Goal: Navigation & Orientation: Find specific page/section

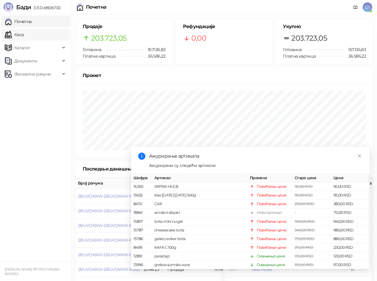
click at [24, 33] on link "Каса" at bounding box center [14, 35] width 19 height 12
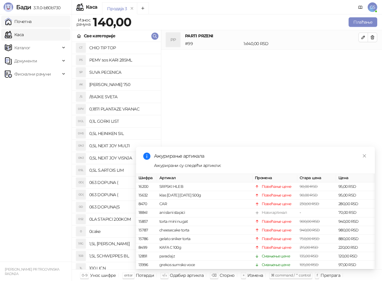
click at [32, 23] on link "Почетна" at bounding box center [18, 22] width 27 height 12
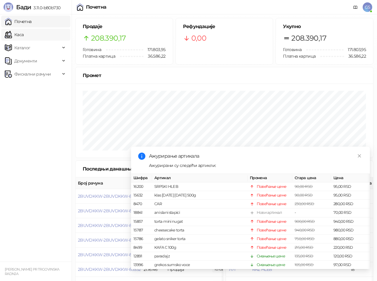
click at [24, 34] on link "Каса" at bounding box center [14, 35] width 19 height 12
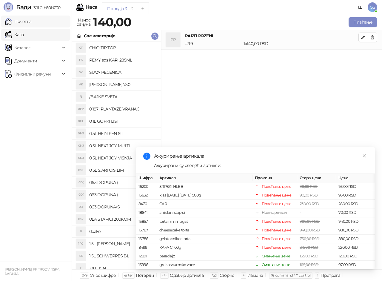
click at [32, 21] on link "Почетна" at bounding box center [18, 22] width 27 height 12
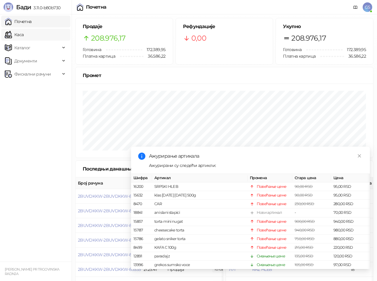
click at [24, 33] on link "Каса" at bounding box center [14, 35] width 19 height 12
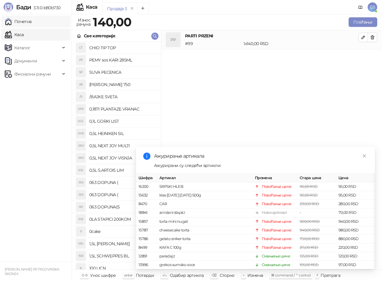
click at [32, 23] on link "Почетна" at bounding box center [18, 22] width 27 height 12
